Goal: Task Accomplishment & Management: Manage account settings

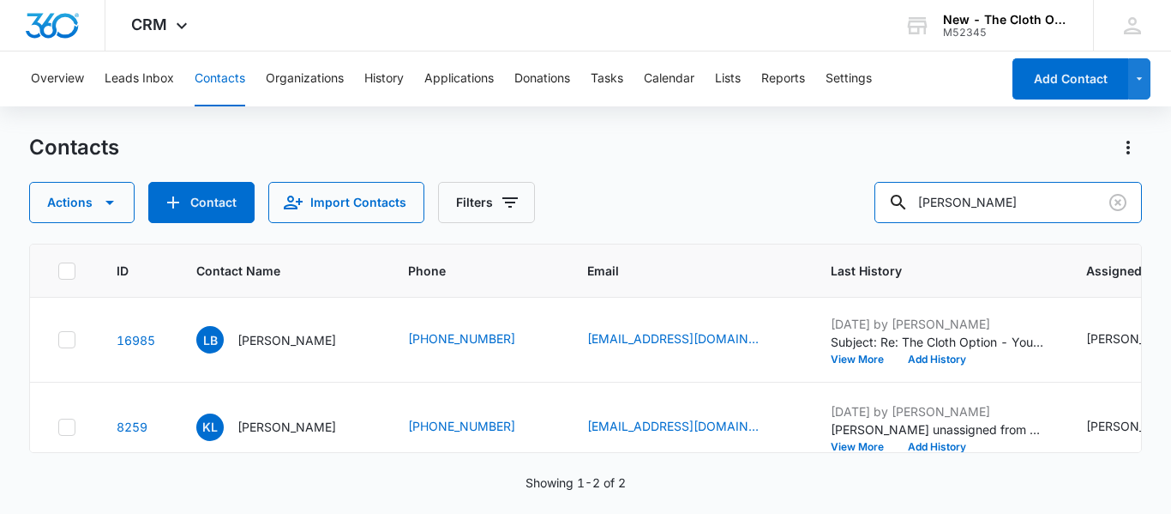
drag, startPoint x: 1023, startPoint y: 190, endPoint x: 782, endPoint y: 216, distance: 242.3
click at [782, 216] on div "Actions Contact Import Contacts Filters [PERSON_NAME]" at bounding box center [585, 202] width 1113 height 41
paste input "[PERSON_NAME]"
type input "[PERSON_NAME]"
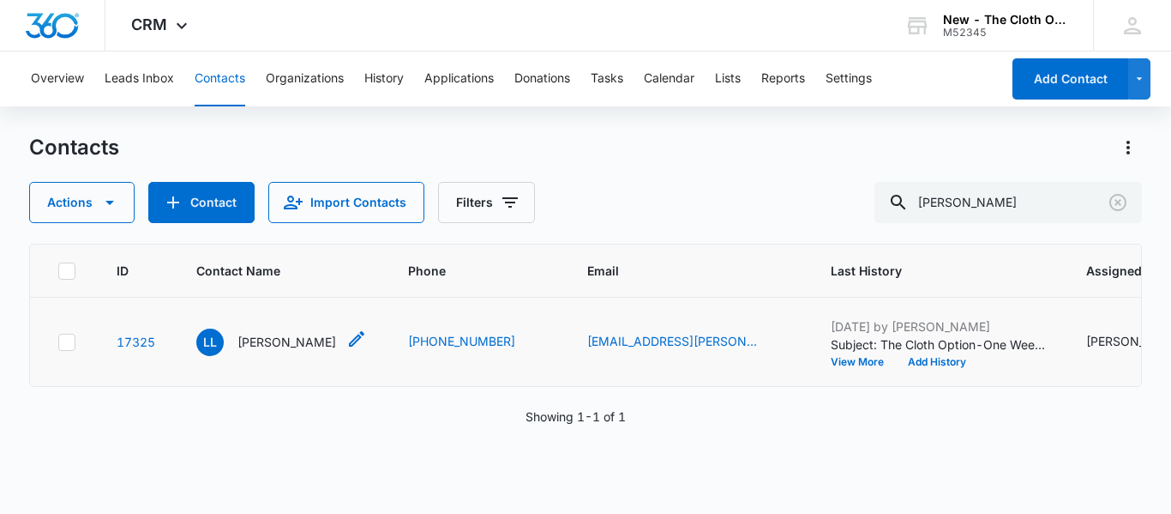
click at [273, 351] on p "[PERSON_NAME]" at bounding box center [286, 342] width 99 height 18
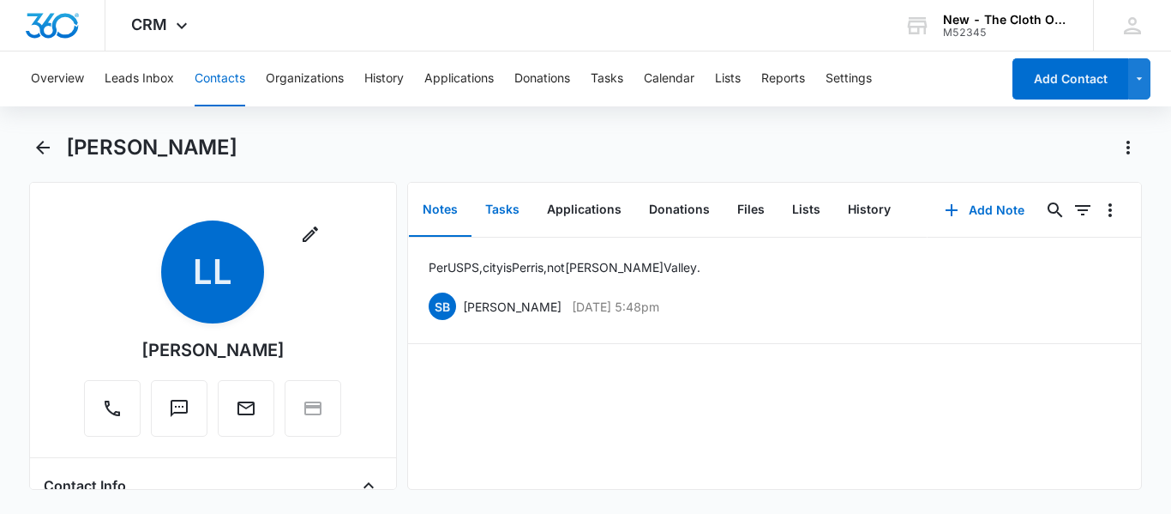
click at [493, 227] on button "Tasks" at bounding box center [503, 209] width 62 height 53
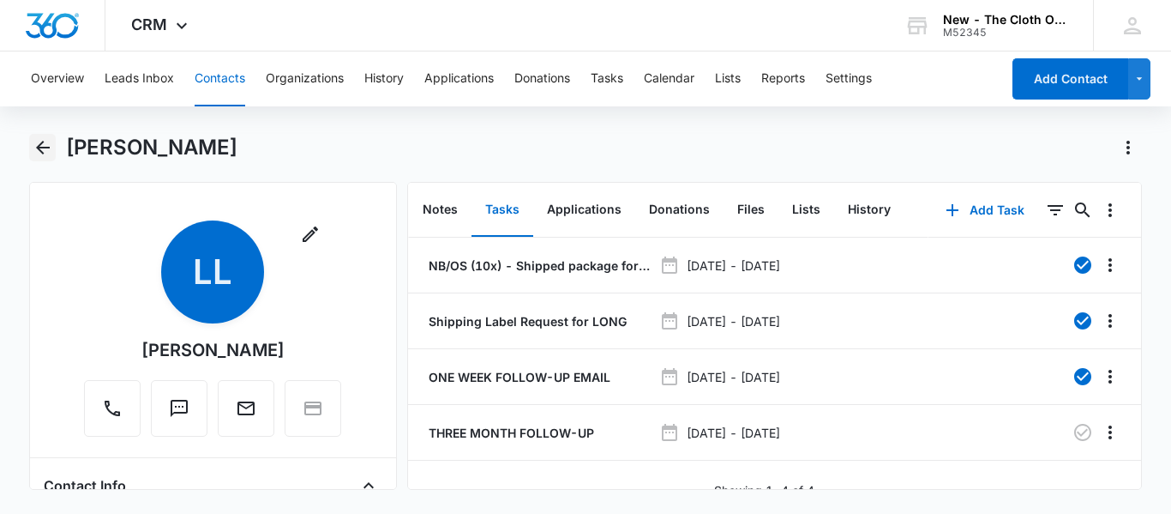
click at [39, 148] on icon "Back" at bounding box center [43, 148] width 14 height 14
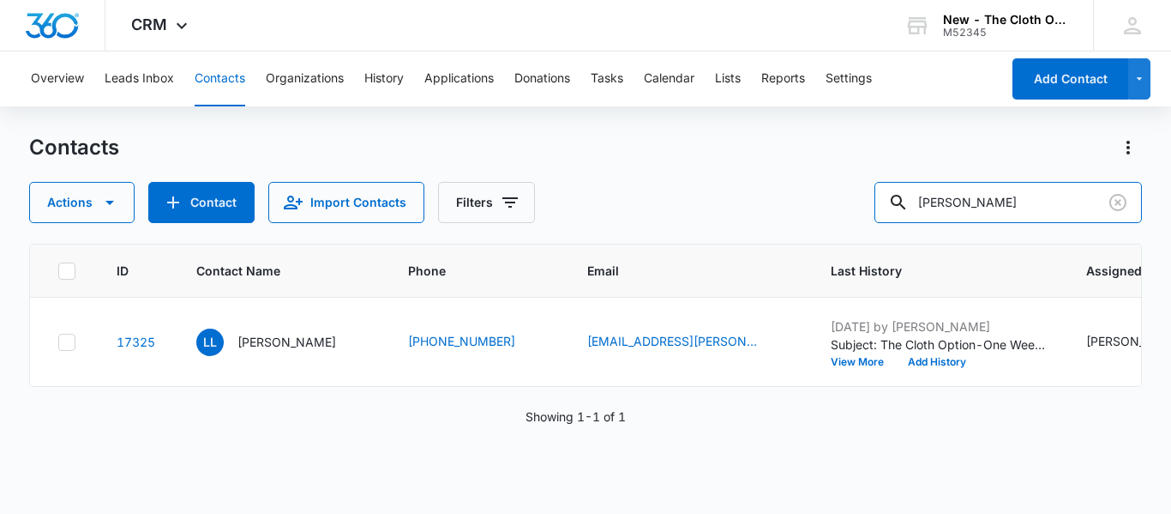
drag, startPoint x: 1024, startPoint y: 196, endPoint x: 785, endPoint y: 179, distance: 239.0
click at [785, 179] on div "Contacts Actions Contact Import Contacts Filters [PERSON_NAME]" at bounding box center [585, 178] width 1113 height 89
paste input "[PERSON_NAME]"
type input "[PERSON_NAME]"
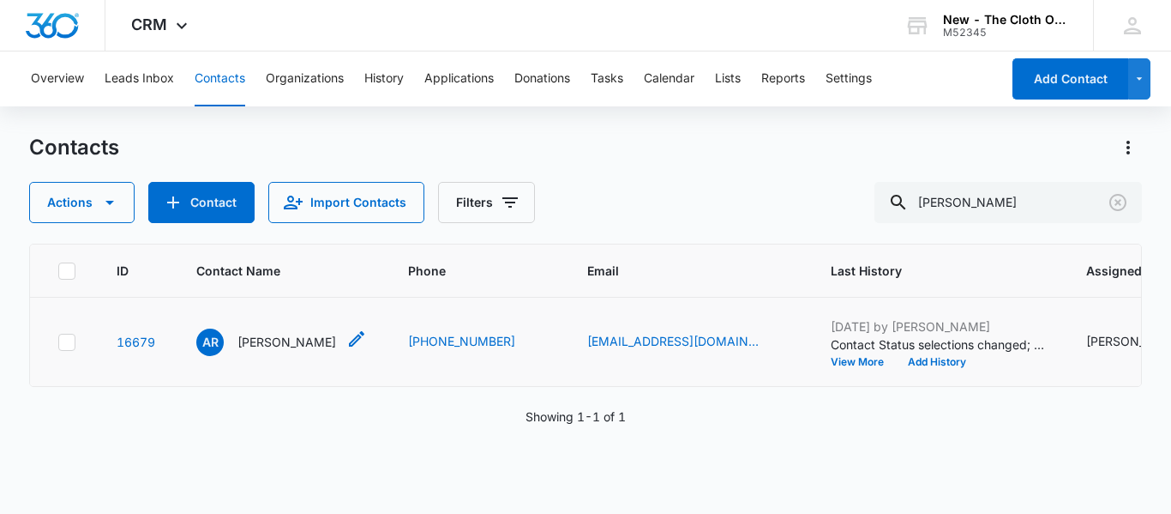
click at [245, 351] on p "[PERSON_NAME]" at bounding box center [286, 342] width 99 height 18
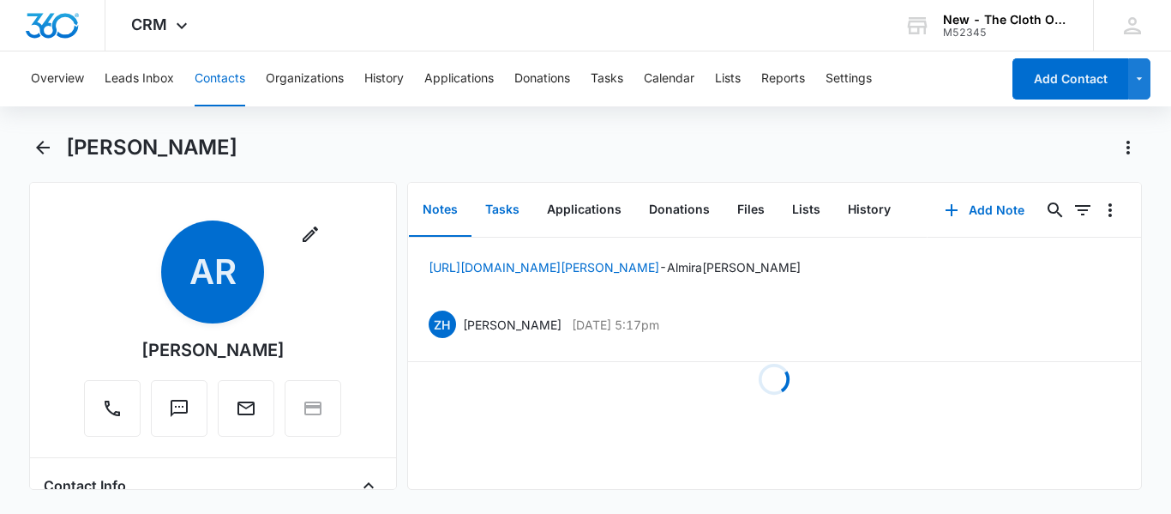
click at [512, 208] on button "Tasks" at bounding box center [503, 209] width 62 height 53
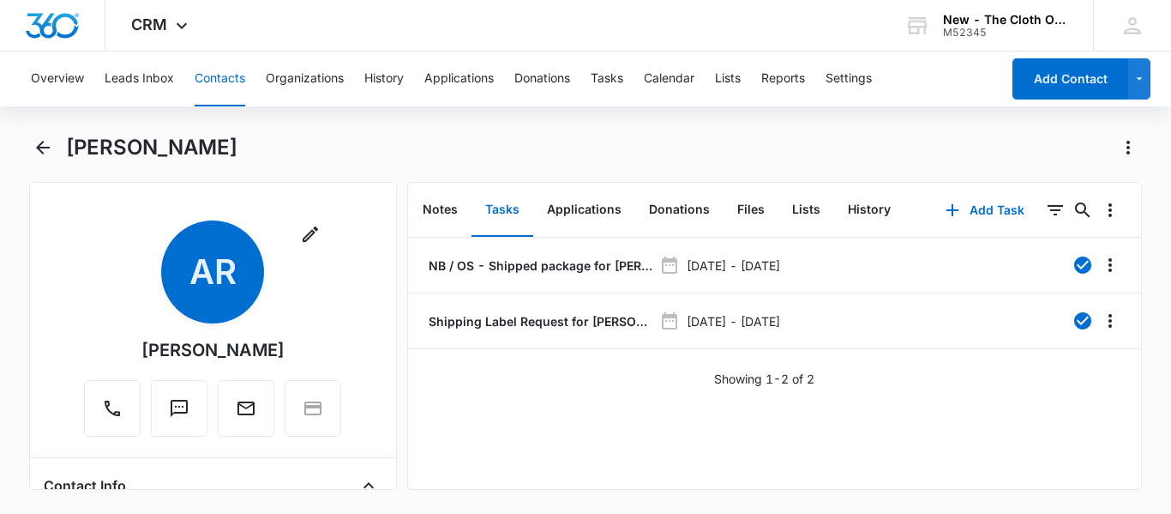
click at [225, 81] on button "Contacts" at bounding box center [220, 78] width 51 height 55
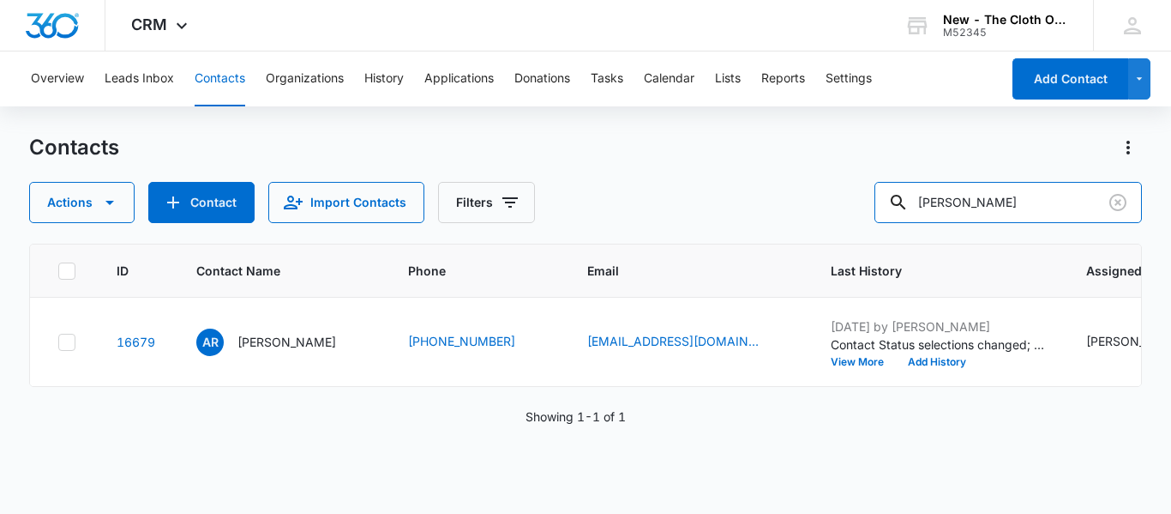
drag, startPoint x: 1072, startPoint y: 196, endPoint x: 856, endPoint y: 219, distance: 216.3
click at [856, 219] on div "Actions Contact Import Contacts Filters [PERSON_NAME]" at bounding box center [585, 202] width 1113 height 41
paste input "[PERSON_NAME]"
type input "[PERSON_NAME]"
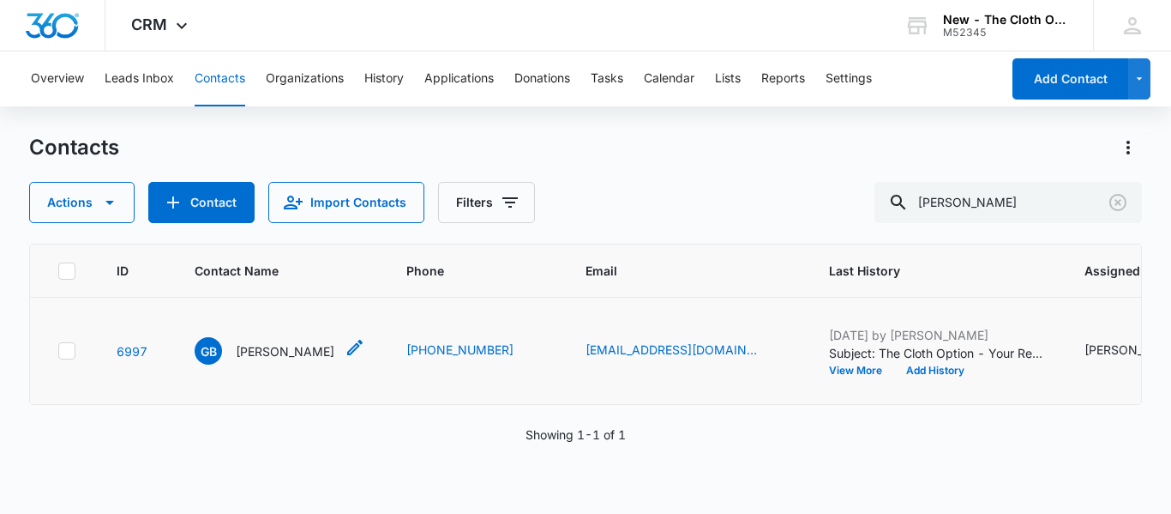
click at [267, 360] on p "[PERSON_NAME]" at bounding box center [285, 351] width 99 height 18
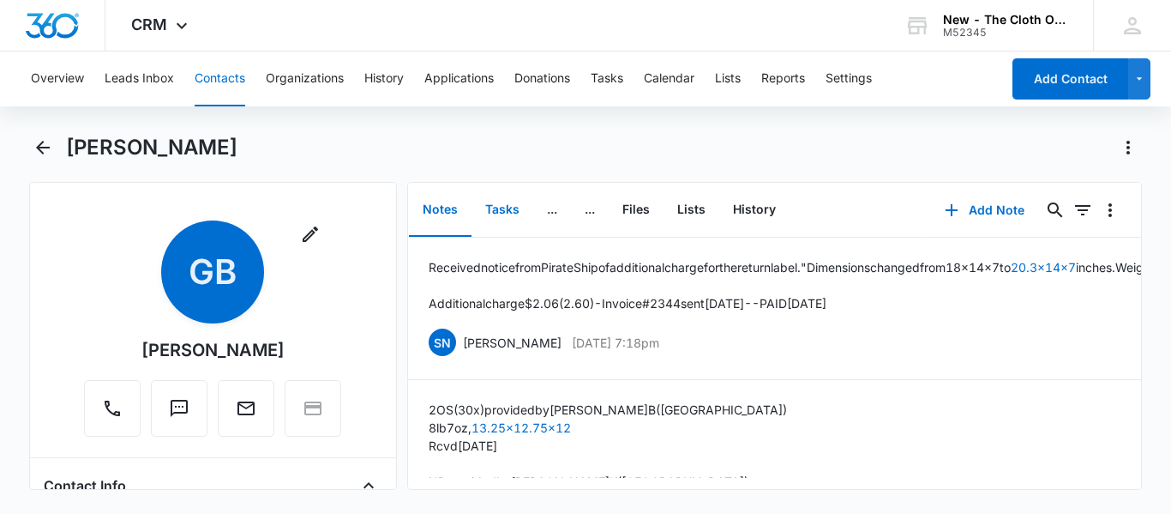
click at [514, 212] on button "Tasks" at bounding box center [503, 209] width 62 height 53
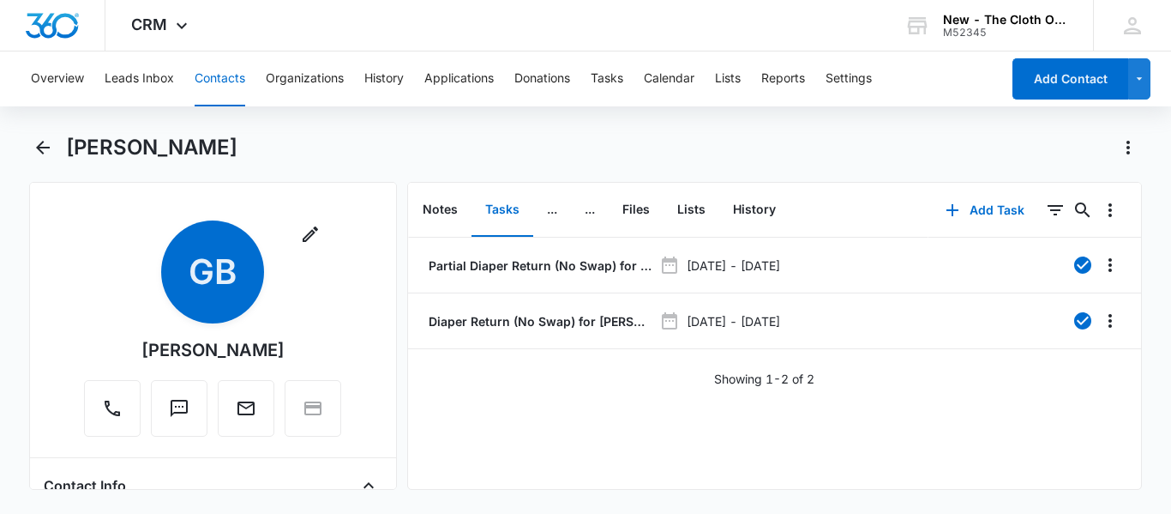
click at [220, 64] on button "Contacts" at bounding box center [220, 78] width 51 height 55
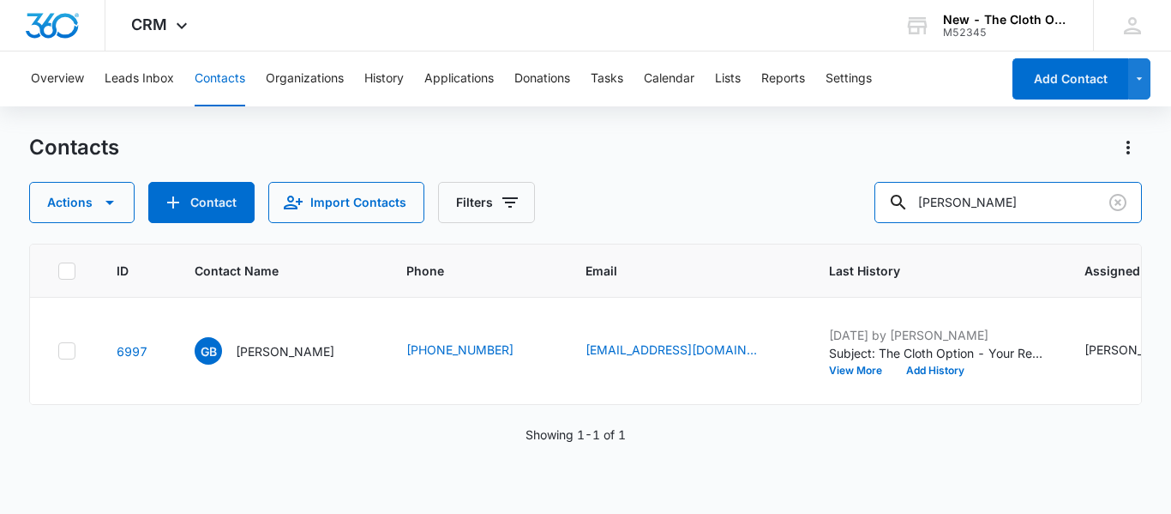
drag, startPoint x: 1057, startPoint y: 195, endPoint x: 775, endPoint y: 226, distance: 283.7
click at [775, 226] on div "Contacts Actions Contact Import Contacts Filters [PERSON_NAME] ID Contact Name …" at bounding box center [585, 323] width 1113 height 378
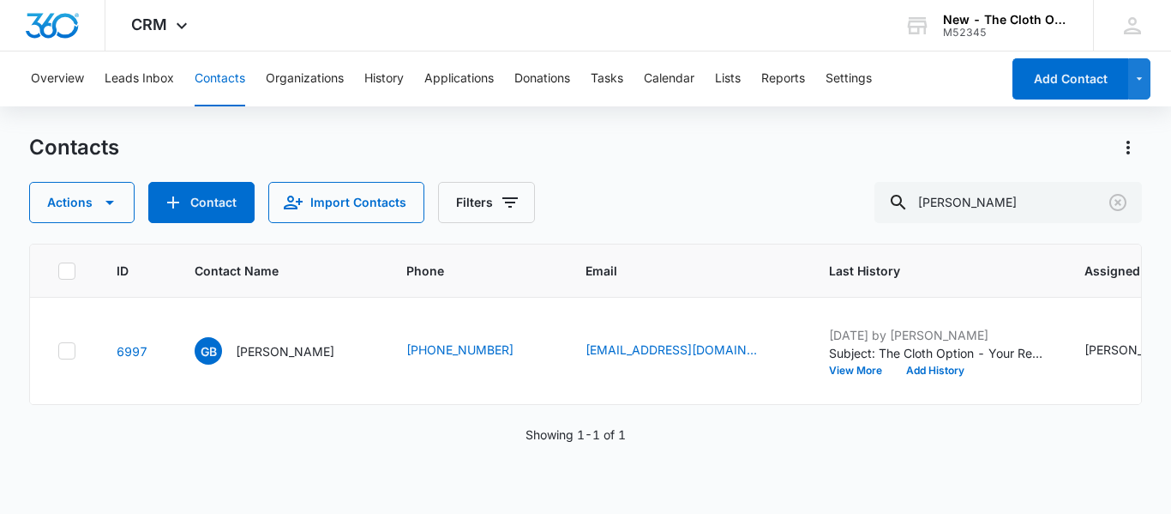
click at [775, 226] on div "Contacts Actions Contact Import Contacts Filters [PERSON_NAME] ID Contact Name …" at bounding box center [585, 323] width 1113 height 378
drag, startPoint x: 1056, startPoint y: 208, endPoint x: 903, endPoint y: 204, distance: 153.5
click at [903, 204] on div "[PERSON_NAME]" at bounding box center [1007, 202] width 267 height 41
paste input "[PERSON_NAME]"
type input "[PERSON_NAME]"
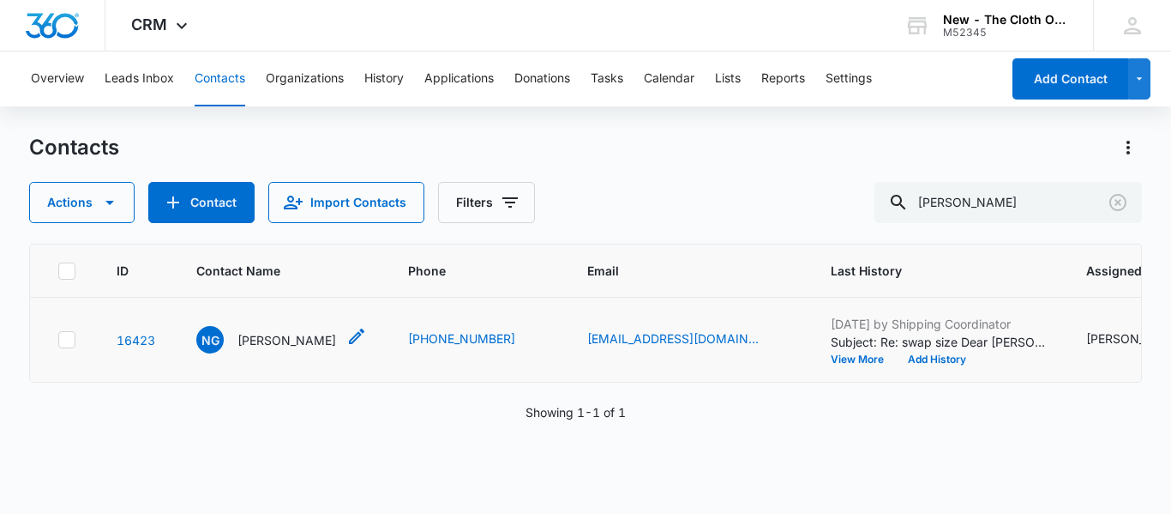
click at [277, 349] on p "[PERSON_NAME]" at bounding box center [286, 340] width 99 height 18
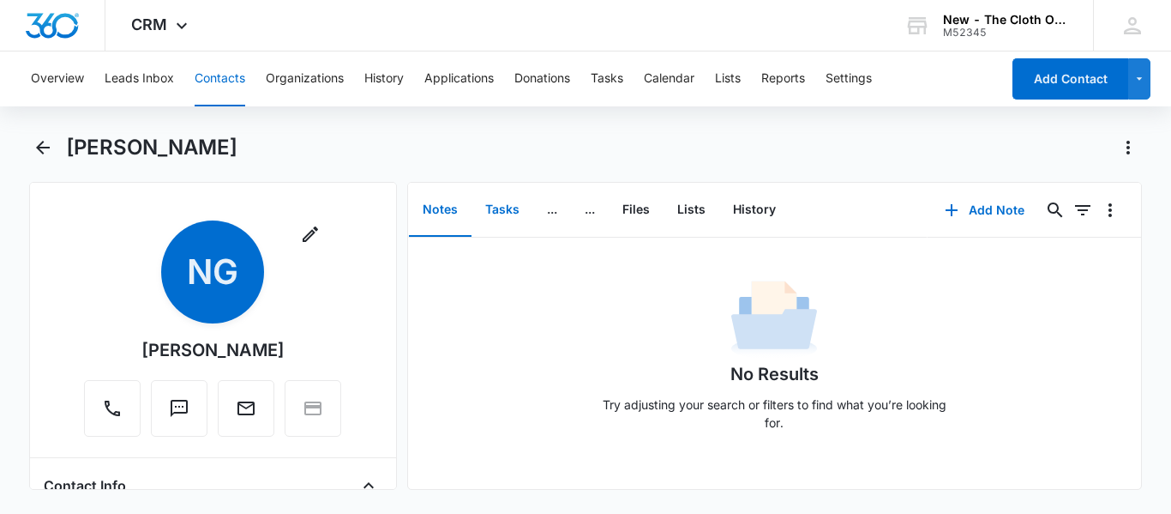
click at [501, 224] on button "Tasks" at bounding box center [503, 209] width 62 height 53
